Goal: Navigation & Orientation: Find specific page/section

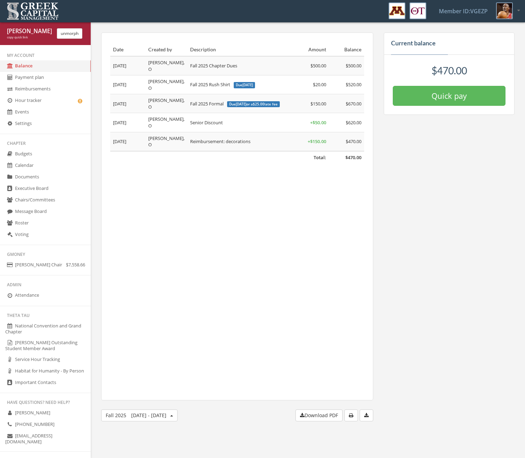
click at [18, 211] on link "Message Board" at bounding box center [45, 212] width 91 height 12
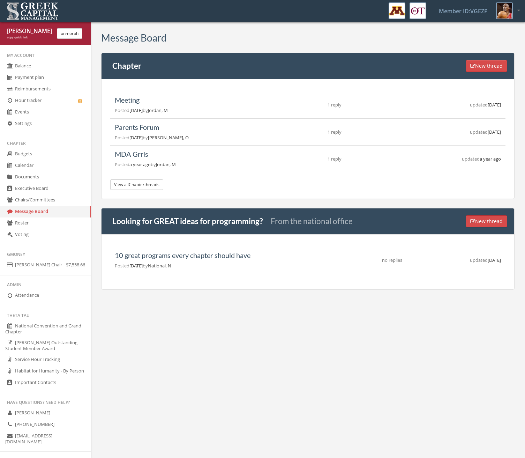
click at [29, 198] on link "Chairs/Committees" at bounding box center [45, 200] width 91 height 12
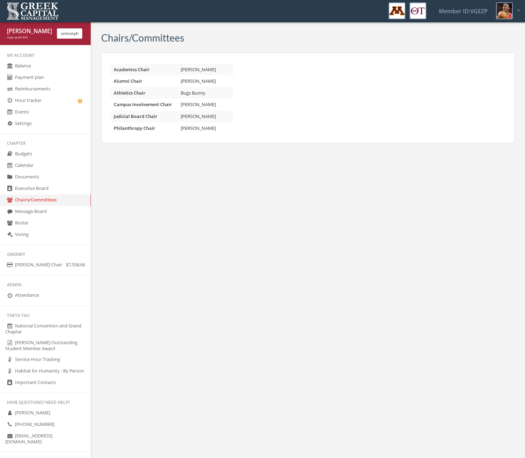
click at [38, 186] on link "Executive Board" at bounding box center [45, 189] width 91 height 12
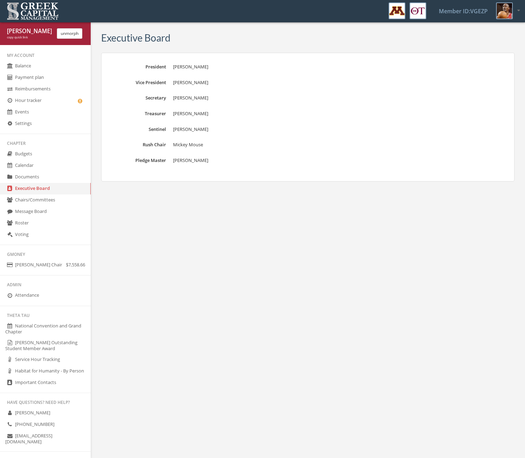
click at [45, 175] on link "Documents" at bounding box center [45, 177] width 91 height 12
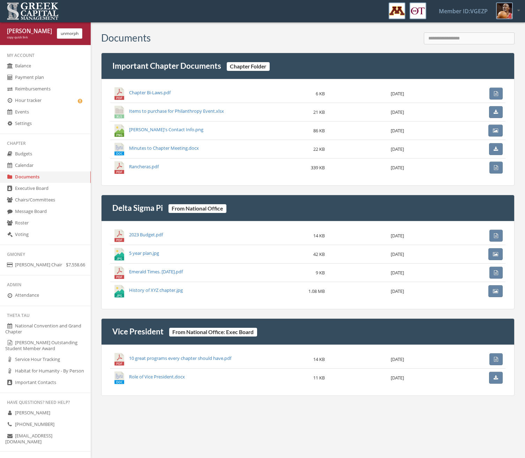
click at [15, 37] on div "copy quick link" at bounding box center [29, 37] width 45 height 5
drag, startPoint x: 165, startPoint y: 210, endPoint x: 106, endPoint y: 208, distance: 59.4
click at [106, 208] on div "Delta Sigma Pi From National Office" at bounding box center [308, 208] width 414 height 27
copy link "Delta Sigma Pi"
click at [72, 36] on button "unmorph" at bounding box center [69, 33] width 25 height 10
